Goal: Check status: Check status

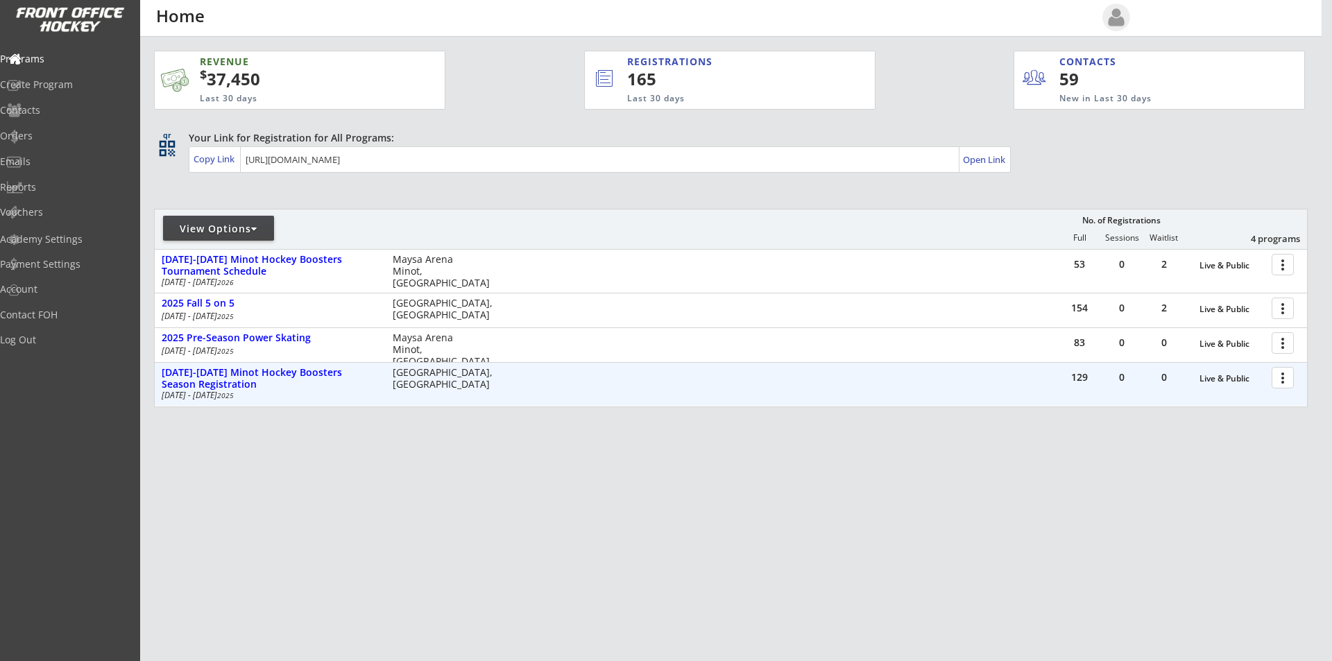
click at [1285, 383] on div at bounding box center [1285, 377] width 24 height 24
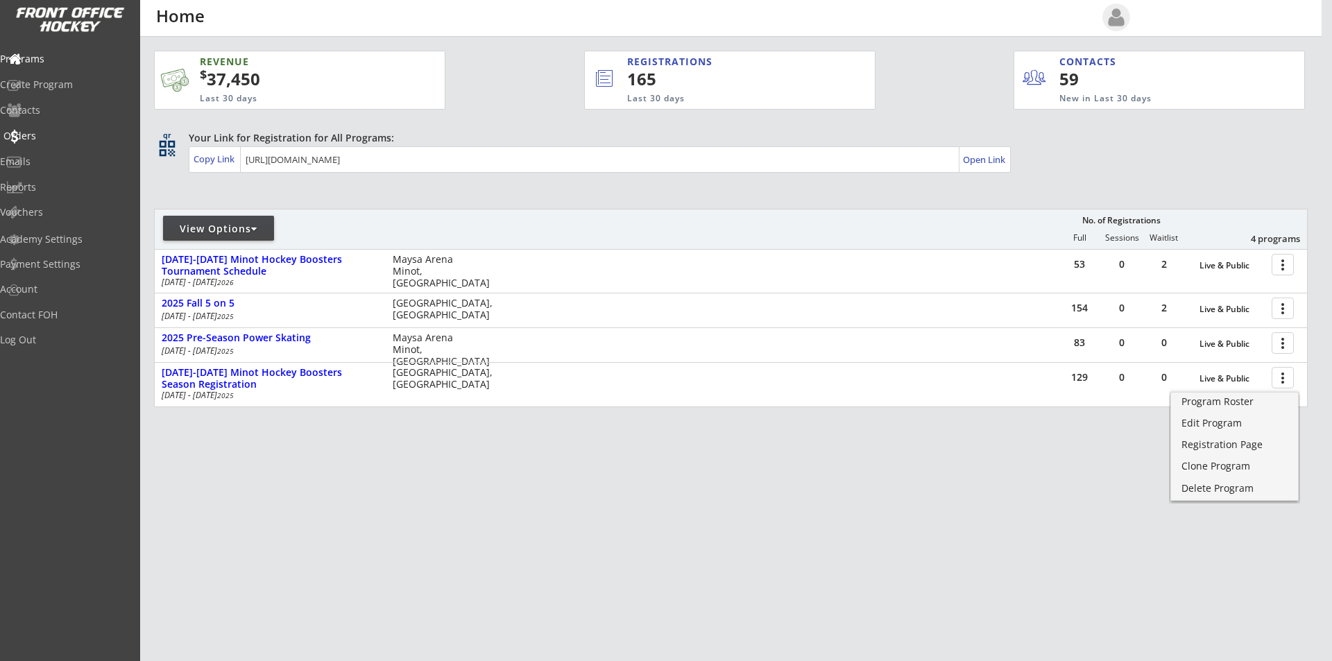
click at [39, 134] on div "Orders" at bounding box center [65, 136] width 125 height 10
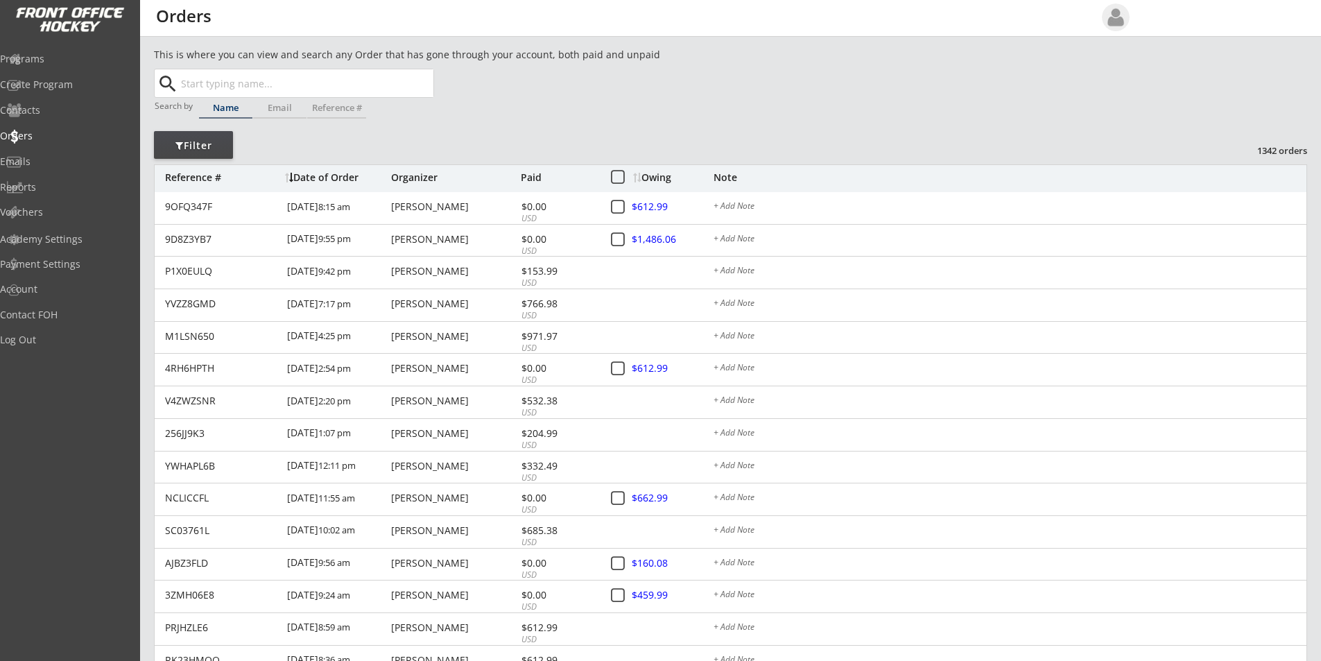
click at [249, 74] on input "text" at bounding box center [305, 83] width 255 height 28
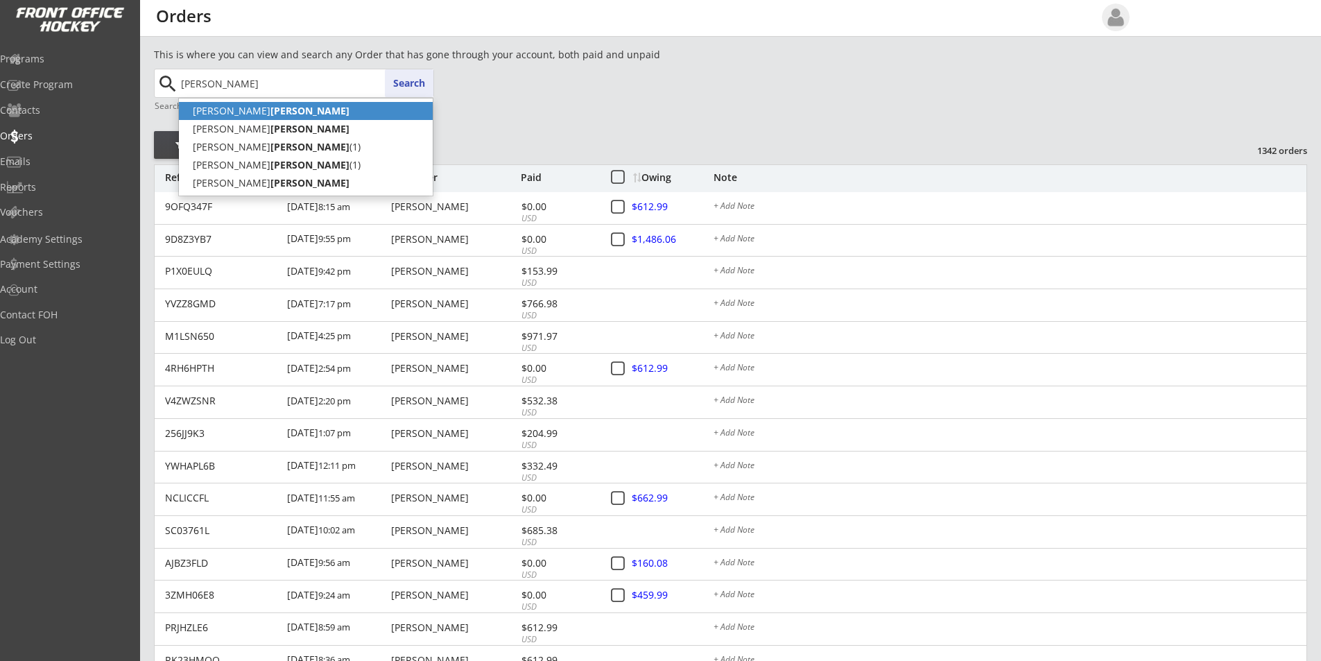
click at [271, 114] on strong "[PERSON_NAME]" at bounding box center [310, 110] width 79 height 13
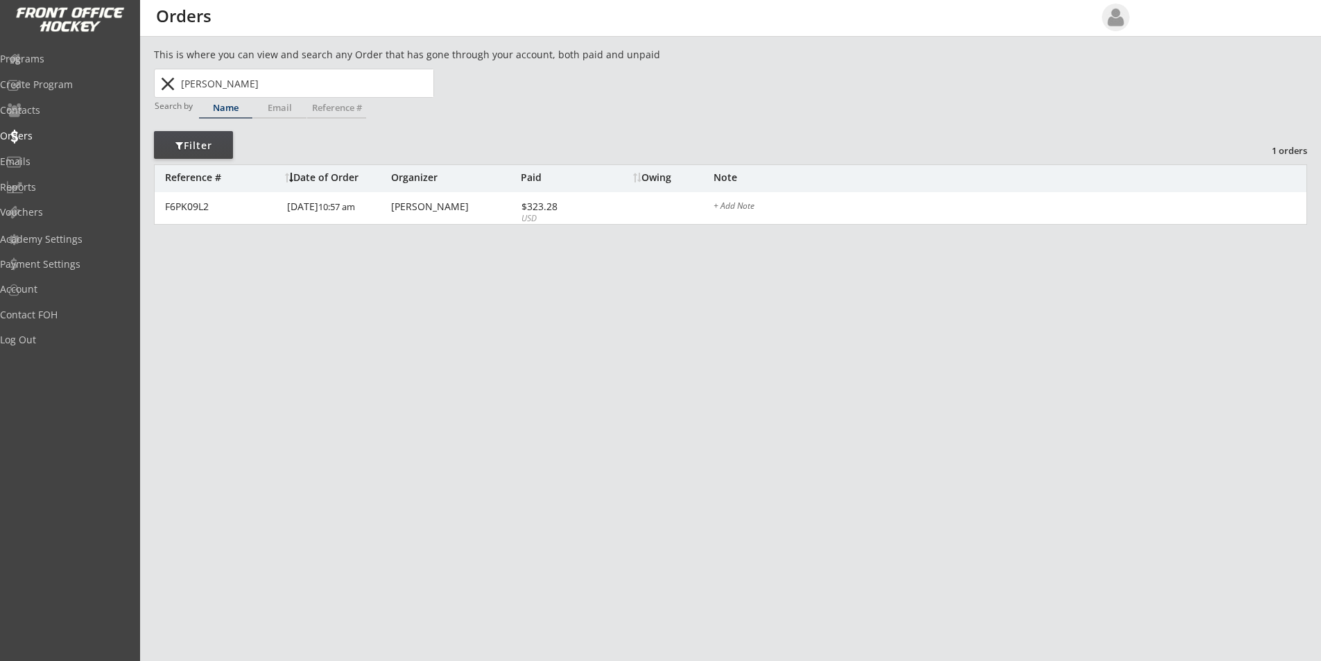
drag, startPoint x: 209, startPoint y: 83, endPoint x: 108, endPoint y: 76, distance: 100.9
click at [108, 76] on body "REVENUE $ 37,450 Last 30 days REGISTRATIONS 165 Last 30 days CONTACTS 59 New in…" at bounding box center [660, 330] width 1321 height 661
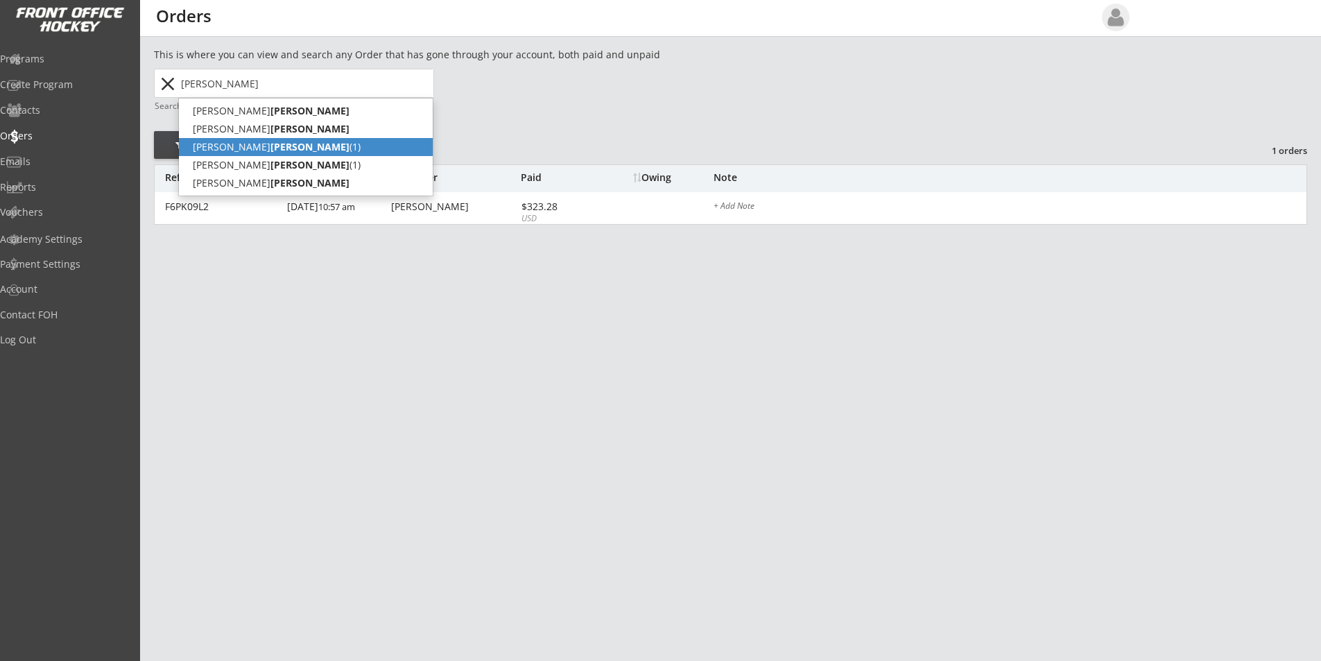
click at [271, 150] on strong "[PERSON_NAME]" at bounding box center [310, 146] width 79 height 13
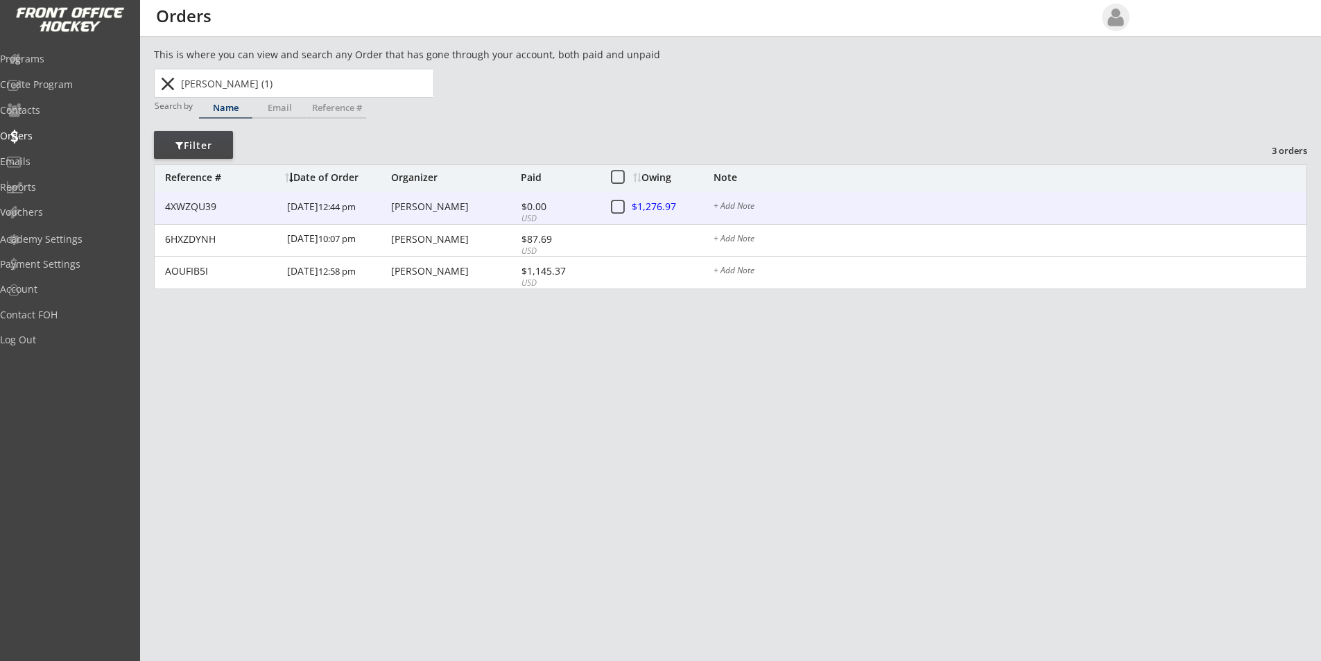
type input "[PERSON_NAME] (1)"
click at [659, 209] on div at bounding box center [663, 207] width 61 height 17
click at [214, 203] on div "4XWZQU39" at bounding box center [222, 207] width 114 height 10
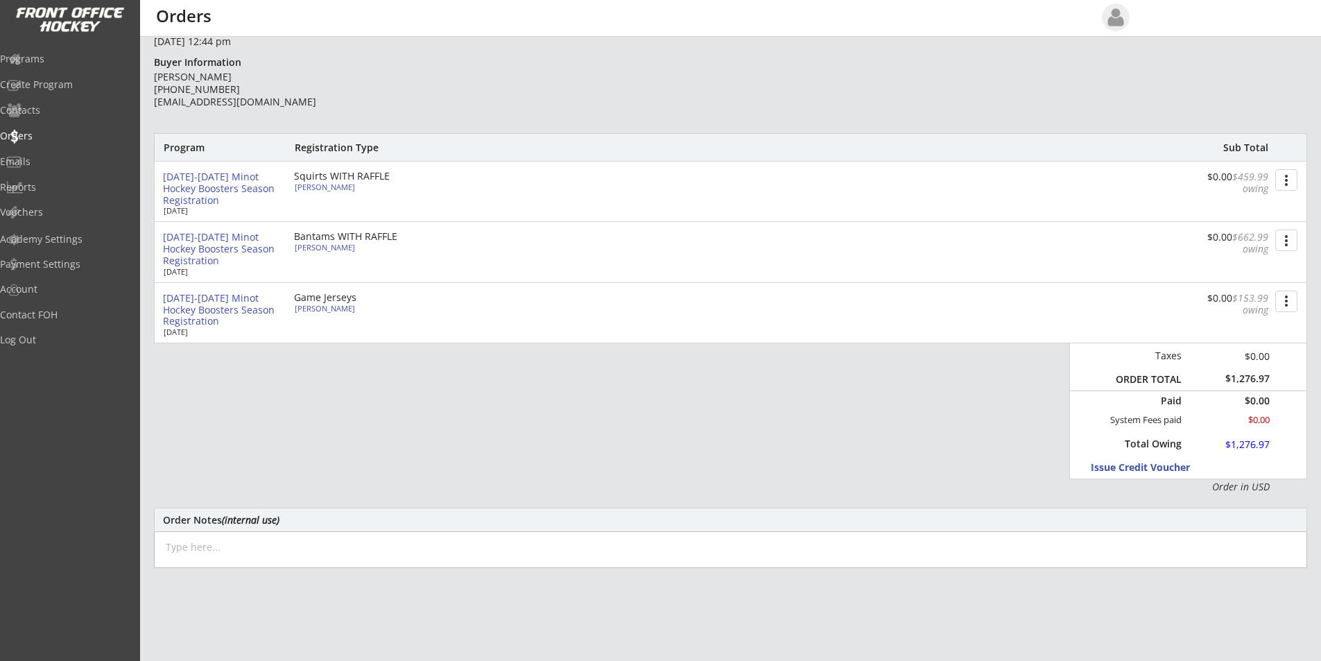
scroll to position [139, 0]
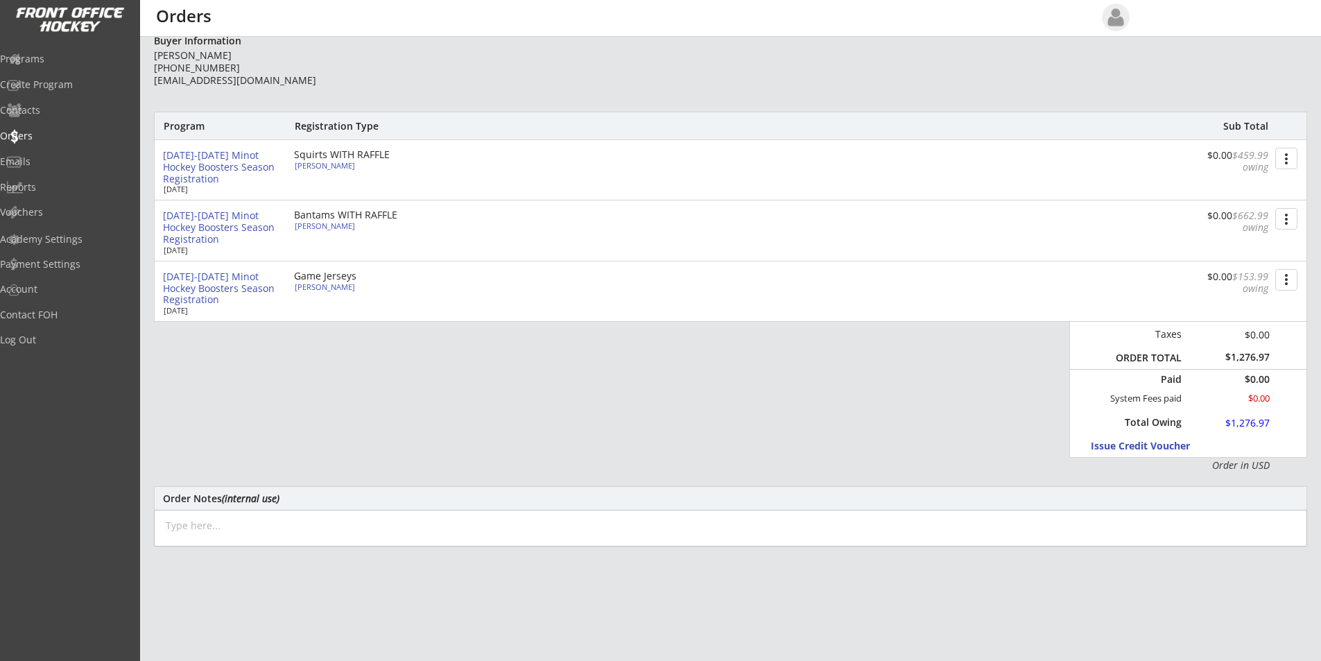
click at [1285, 218] on button "more_vert" at bounding box center [1287, 219] width 22 height 22
click at [1249, 248] on div "Change Owing" at bounding box center [1234, 244] width 99 height 10
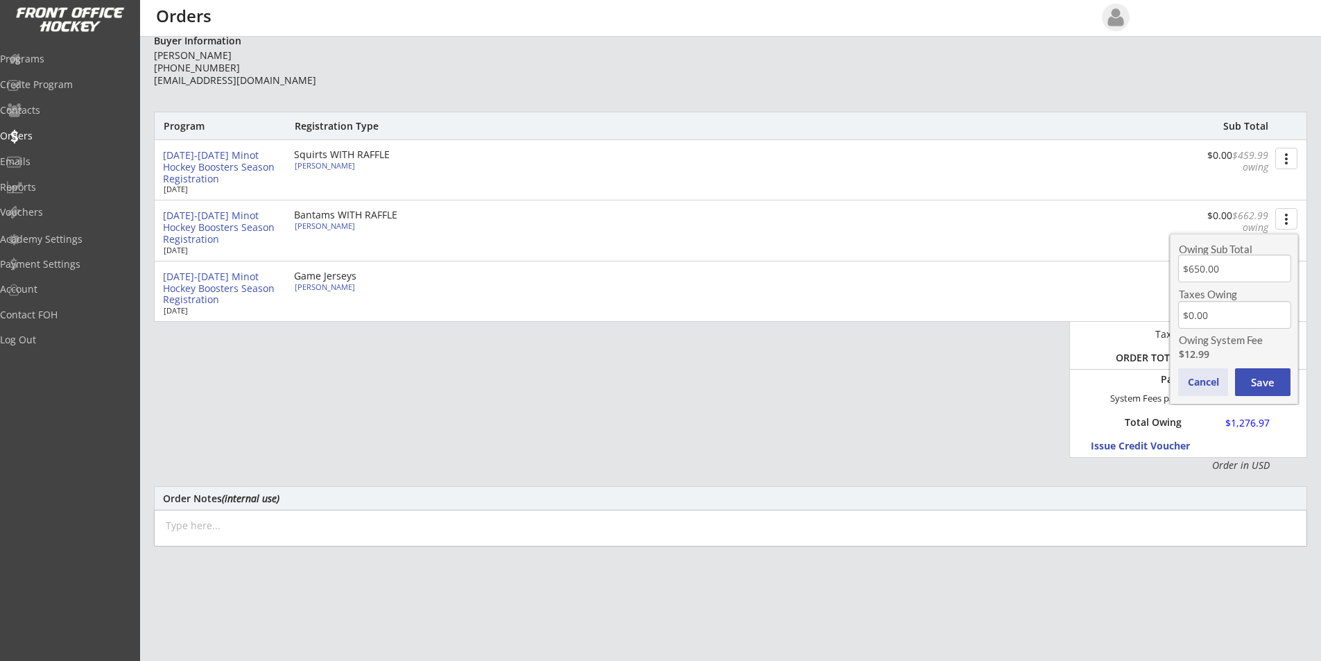
click at [1197, 378] on button "Cancel" at bounding box center [1203, 382] width 50 height 28
